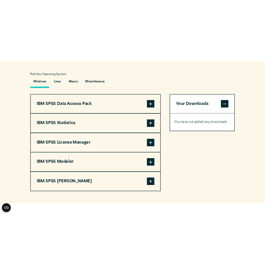
scroll to position [550, 0]
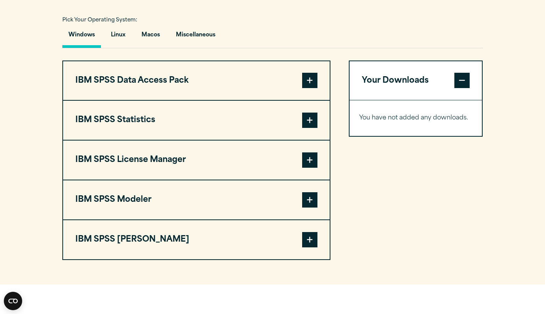
click at [309, 128] on span at bounding box center [309, 120] width 15 height 15
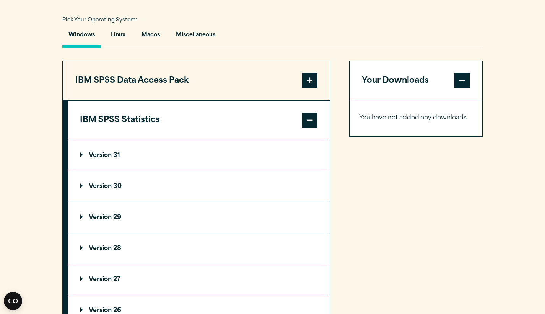
click at [120, 158] on p "Version 31" at bounding box center [100, 155] width 40 height 6
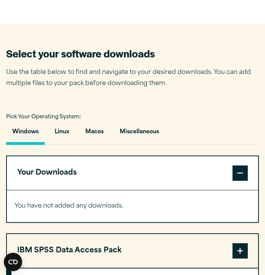
scroll to position [445, 0]
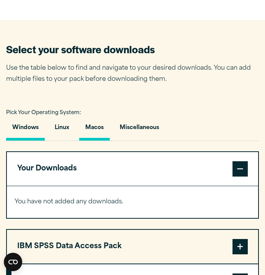
click at [100, 126] on button "Macos" at bounding box center [94, 130] width 31 height 22
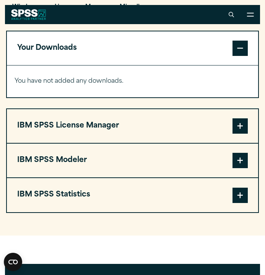
scroll to position [553, 0]
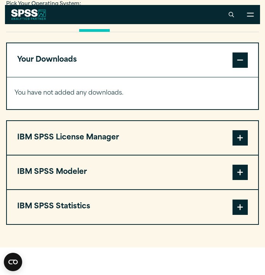
click at [221, 213] on button "IBM SPSS Statistics" at bounding box center [132, 207] width 251 height 34
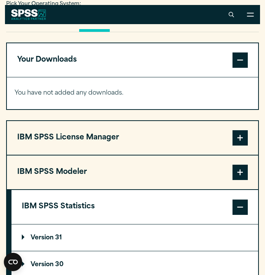
drag, startPoint x: 264, startPoint y: 159, endPoint x: 264, endPoint y: 171, distance: 11.9
click at [264, 171] on section "Select your software downloads Use the table below to find and navigate to your…" at bounding box center [132, 160] width 265 height 499
click at [136, 236] on summary "Version 31" at bounding box center [134, 237] width 247 height 27
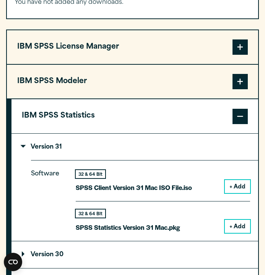
scroll to position [655, 0]
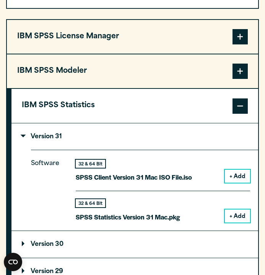
click at [235, 216] on button "+ Add" at bounding box center [237, 215] width 25 height 13
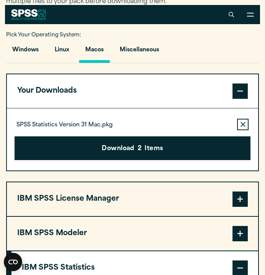
scroll to position [502, 0]
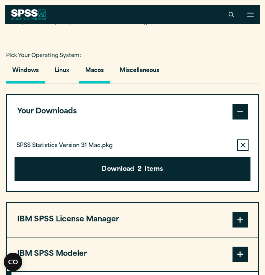
click at [33, 72] on button "Windows" at bounding box center [25, 73] width 39 height 22
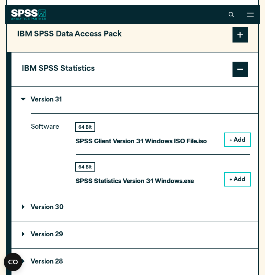
scroll to position [684, 0]
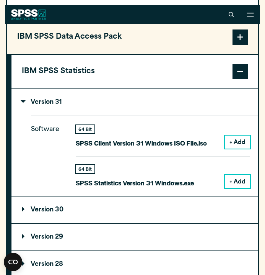
click at [239, 79] on span at bounding box center [240, 71] width 15 height 15
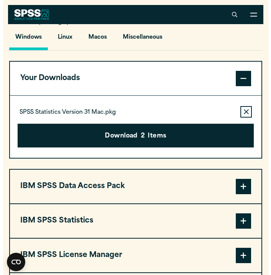
scroll to position [533, 0]
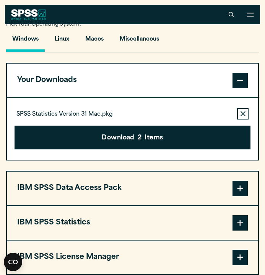
click at [200, 114] on div "SPSS Statistics Version 31 Mac.pkg Remove this item from your software download…" at bounding box center [133, 113] width 237 height 11
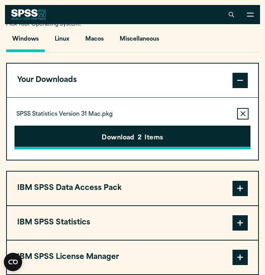
click at [166, 134] on button "Download 2 Items" at bounding box center [133, 138] width 237 height 24
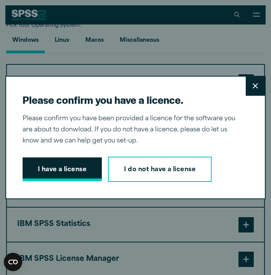
click at [70, 170] on button "I have a license" at bounding box center [63, 169] width 80 height 24
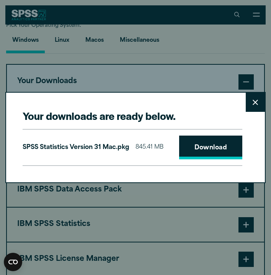
click at [194, 147] on link "Download" at bounding box center [211, 147] width 64 height 24
